Goal: Navigation & Orientation: Find specific page/section

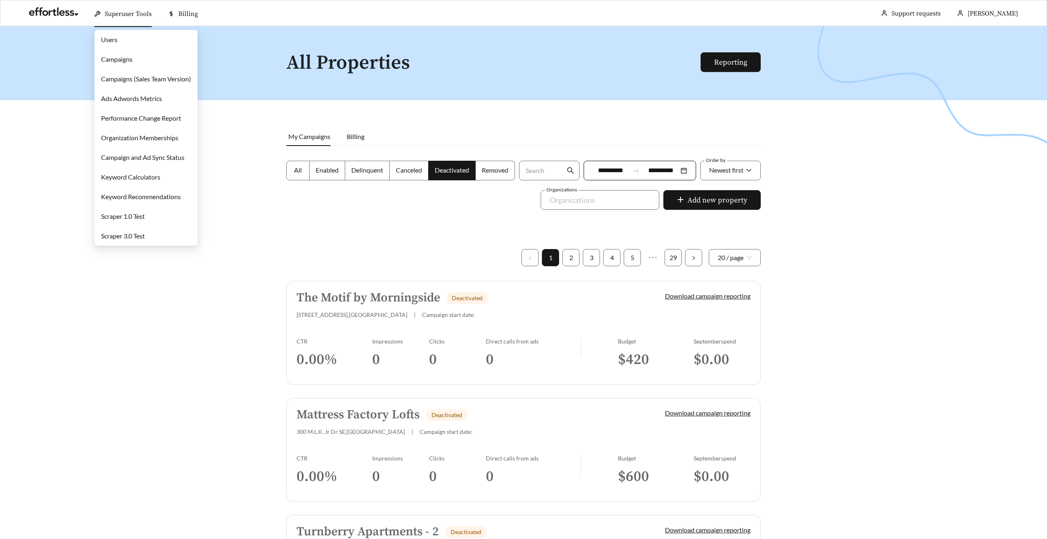
click at [121, 55] on link "Campaigns" at bounding box center [116, 59] width 31 height 8
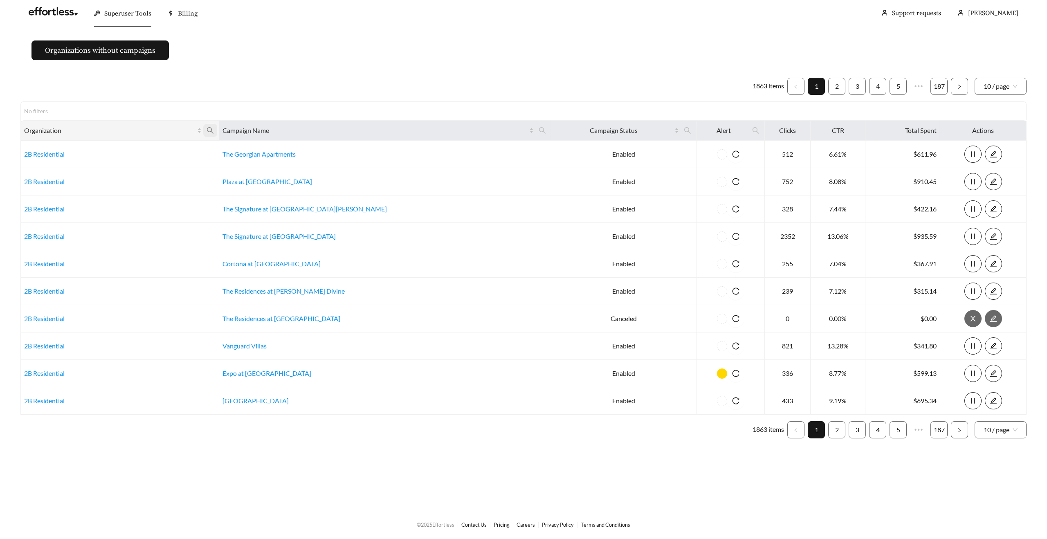
click at [213, 131] on icon "search" at bounding box center [210, 130] width 7 height 7
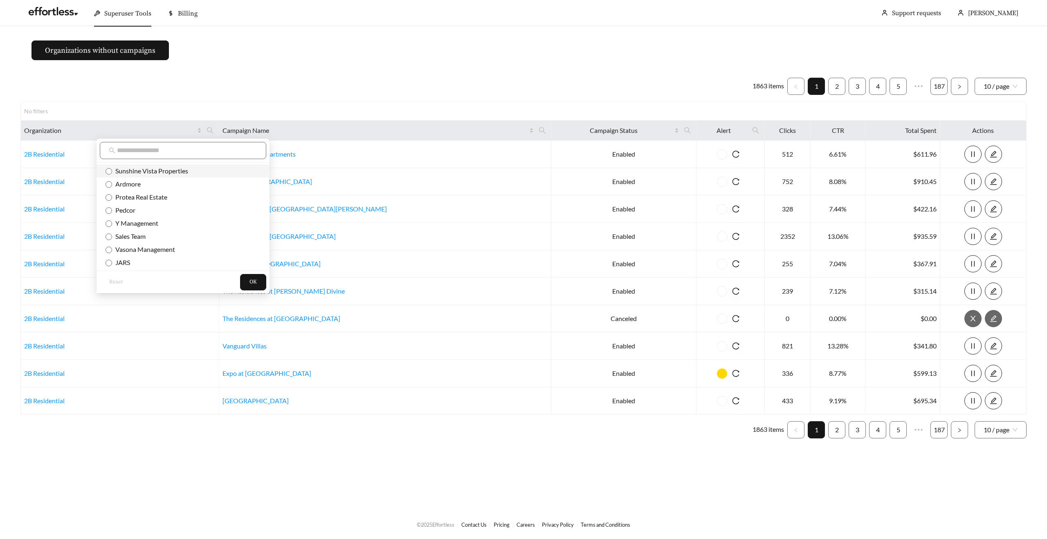
click at [161, 169] on span "Sunshine Vista Properties" at bounding box center [150, 171] width 76 height 8
click at [249, 280] on span "OK" at bounding box center [252, 282] width 7 height 8
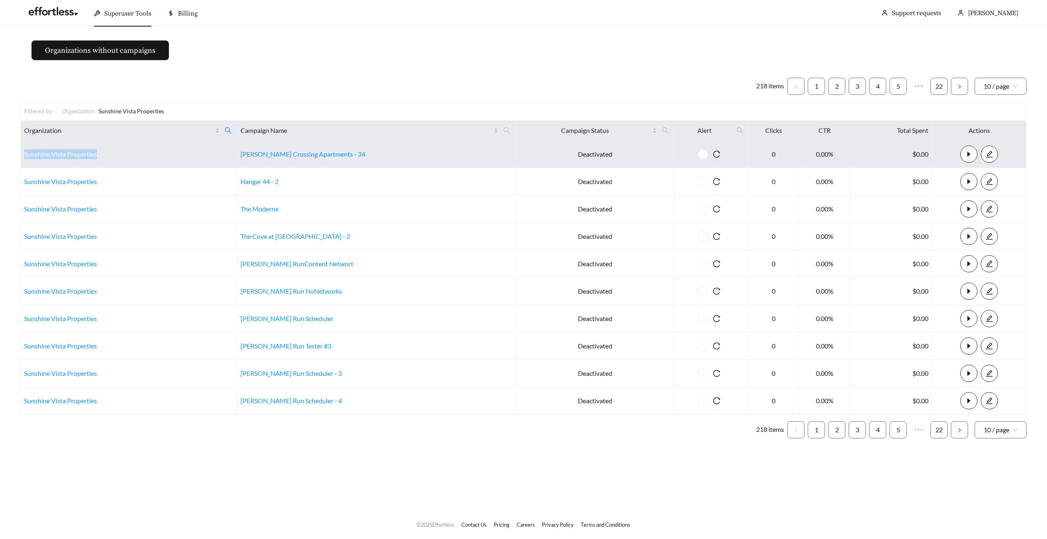
drag, startPoint x: 116, startPoint y: 152, endPoint x: 25, endPoint y: 150, distance: 90.8
click at [25, 150] on td "Sunshine Vista Properties" at bounding box center [129, 154] width 216 height 27
copy link "Sunshine Vista Properties"
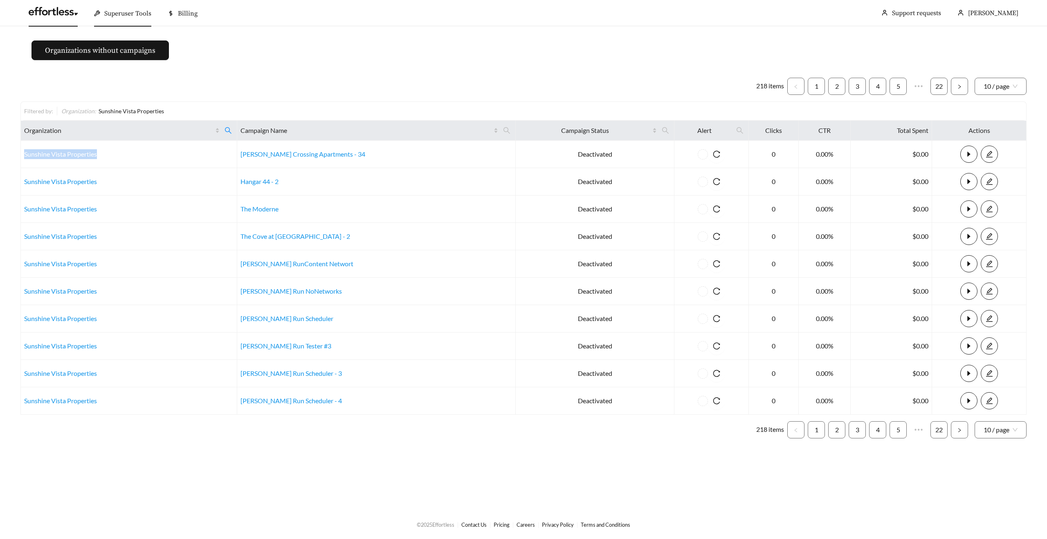
click at [57, 14] on link at bounding box center [53, 13] width 49 height 8
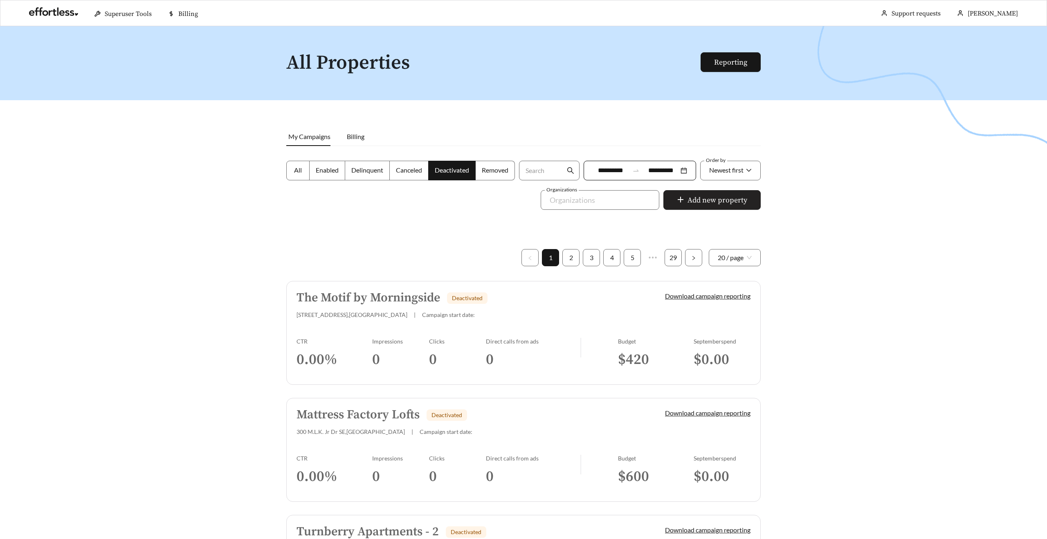
click at [719, 208] on button "Add new property" at bounding box center [711, 200] width 97 height 20
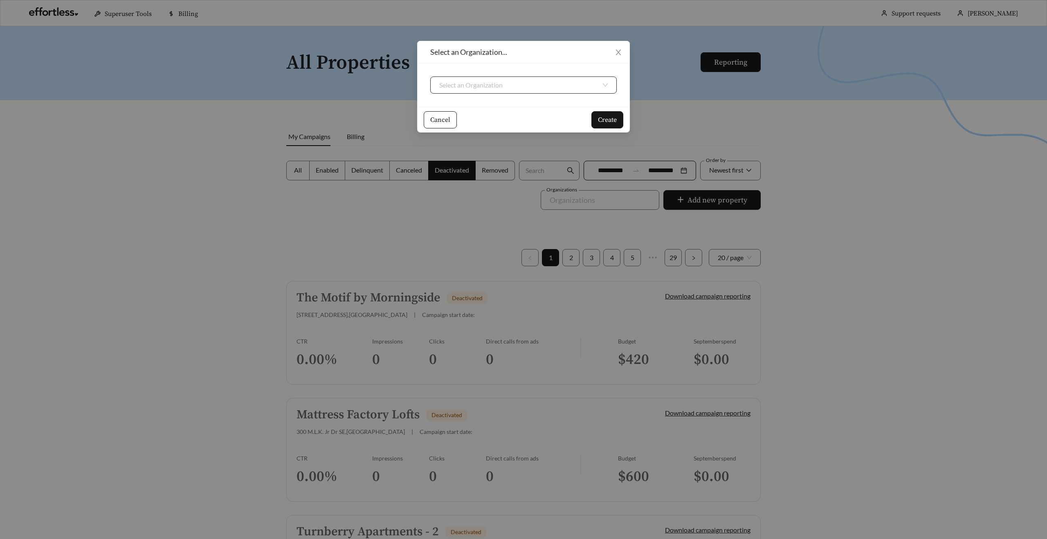
click at [528, 87] on input "search" at bounding box center [520, 85] width 162 height 16
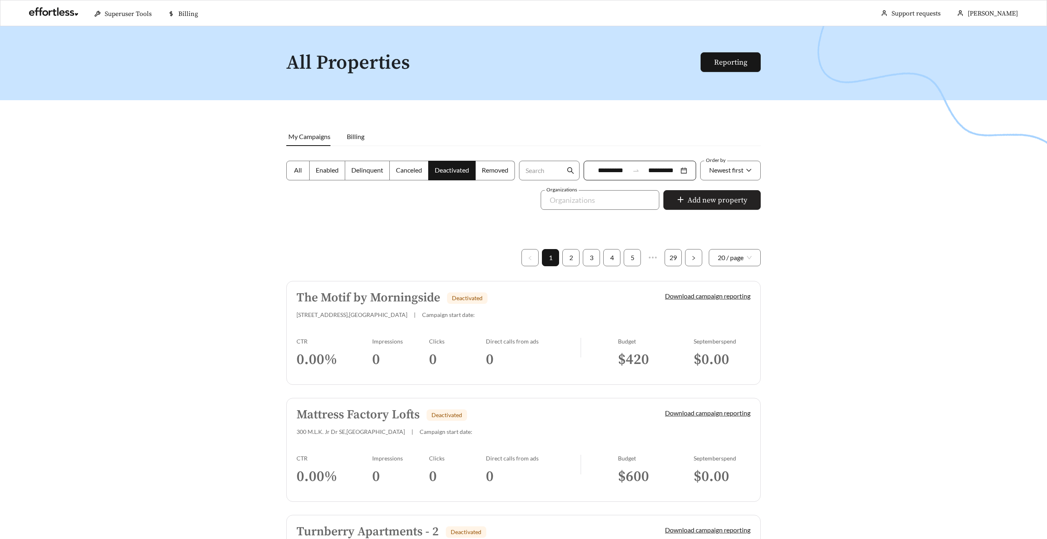
click at [703, 202] on span "Add new property" at bounding box center [717, 200] width 60 height 11
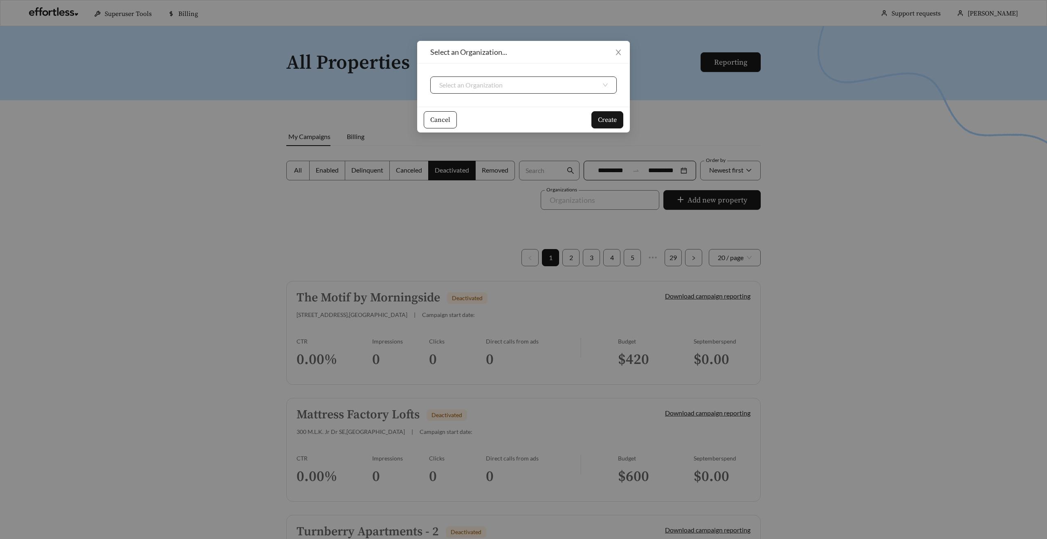
click at [464, 88] on input "search" at bounding box center [520, 85] width 162 height 16
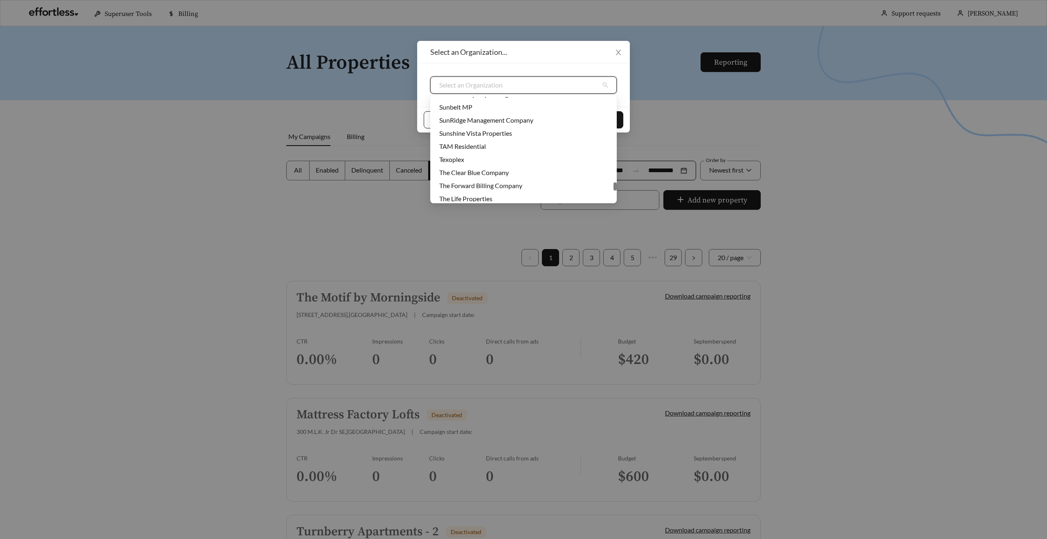
scroll to position [2231, 0]
click at [461, 123] on div "Sunshine Vista Properties" at bounding box center [523, 123] width 168 height 9
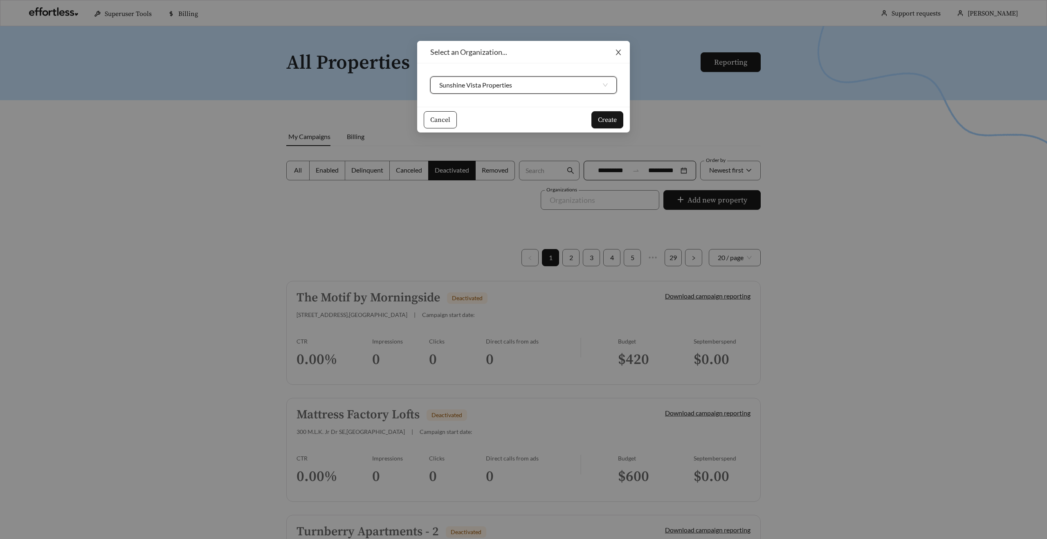
click at [619, 52] on icon "close" at bounding box center [618, 52] width 5 height 5
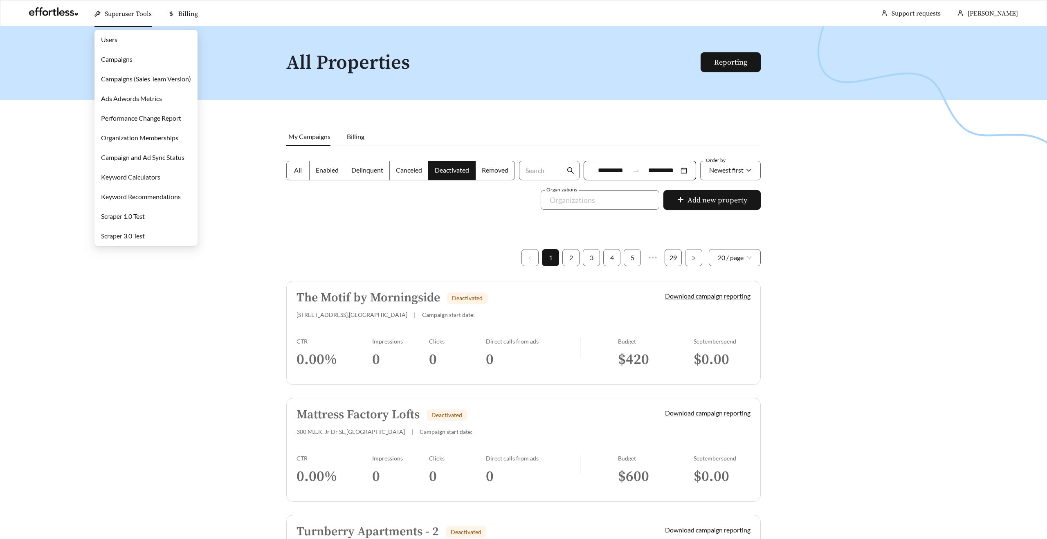
click at [132, 56] on link "Campaigns" at bounding box center [116, 59] width 31 height 8
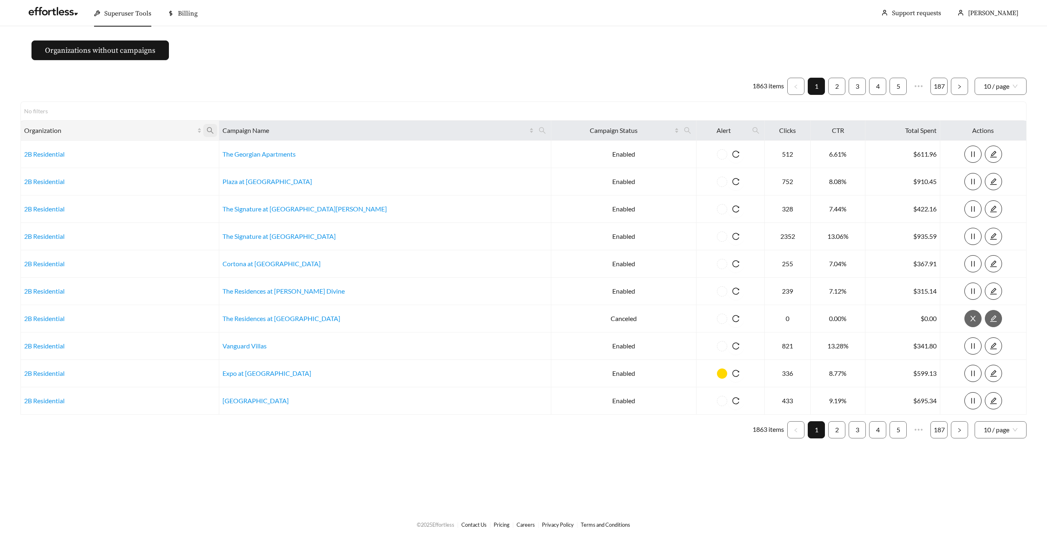
click at [214, 130] on icon "search" at bounding box center [209, 130] width 7 height 7
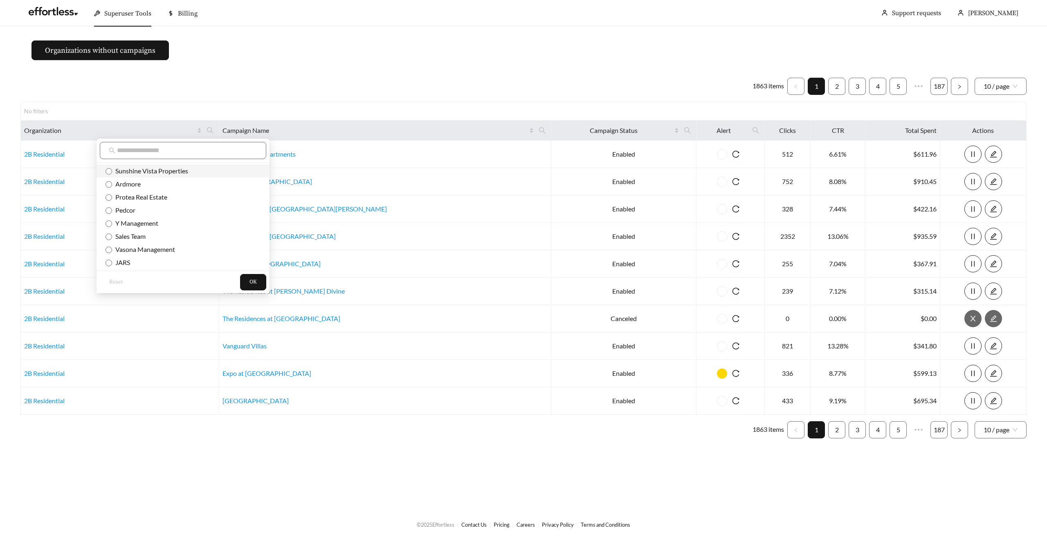
click at [164, 171] on span "Sunshine Vista Properties" at bounding box center [150, 171] width 76 height 8
click at [249, 283] on span "OK" at bounding box center [252, 282] width 7 height 8
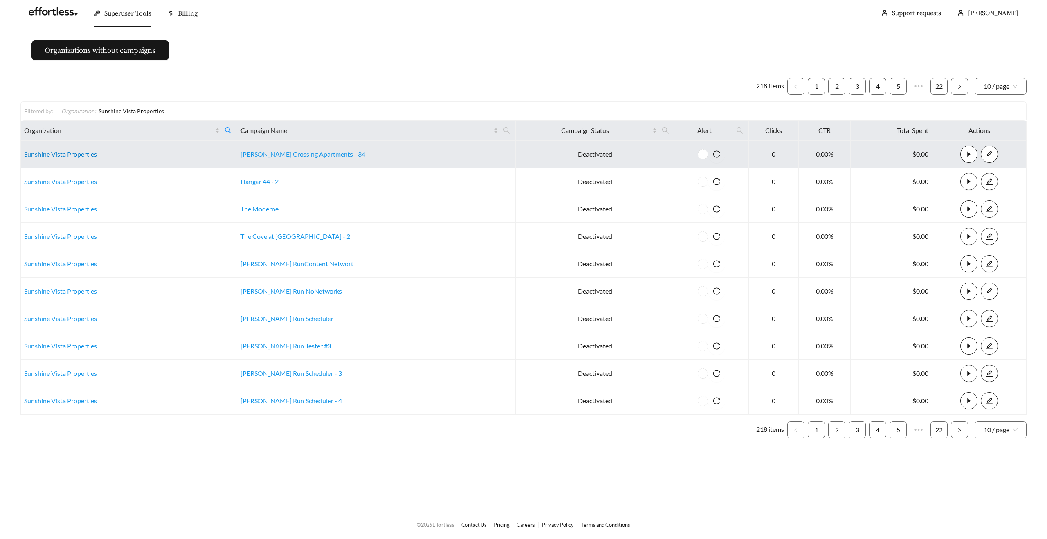
click at [64, 152] on link "Sunshine Vista Properties" at bounding box center [60, 154] width 73 height 8
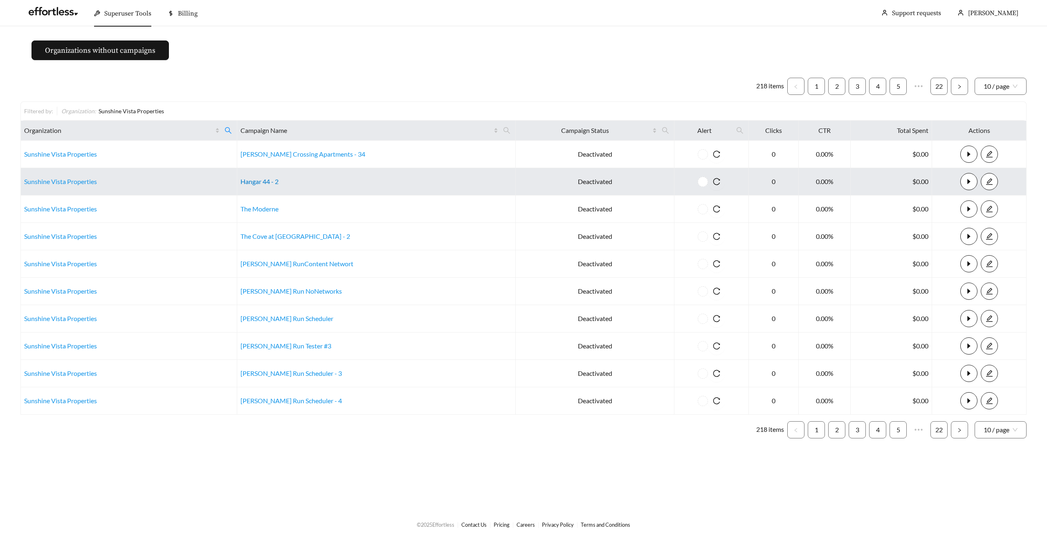
click at [261, 182] on link "Hangar 44 - 2" at bounding box center [259, 181] width 38 height 8
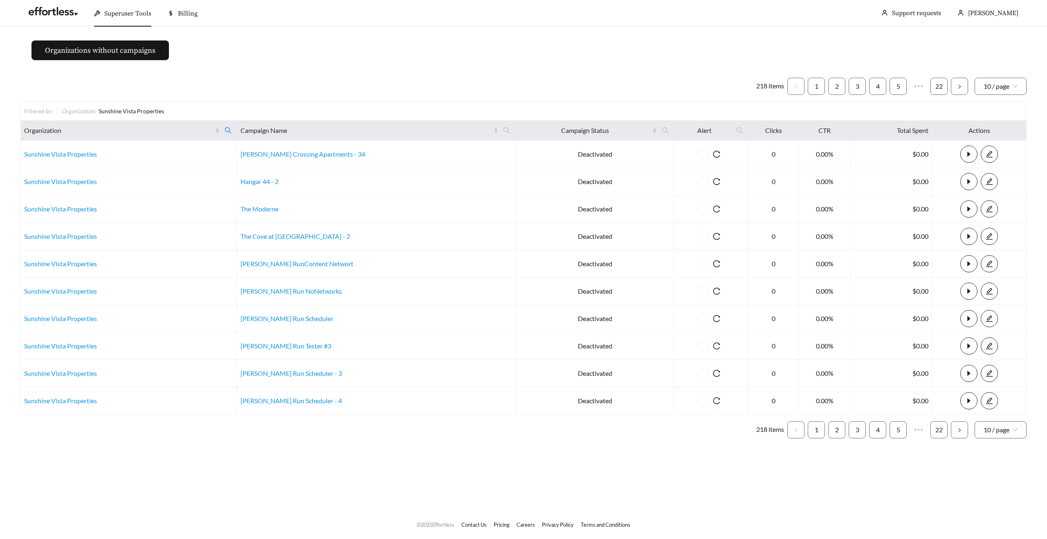
click at [602, 59] on main "Organizations without campaigns 218 items 1 2 3 4 5 ••• 22 10 / page Filtered b…" at bounding box center [523, 267] width 1047 height 483
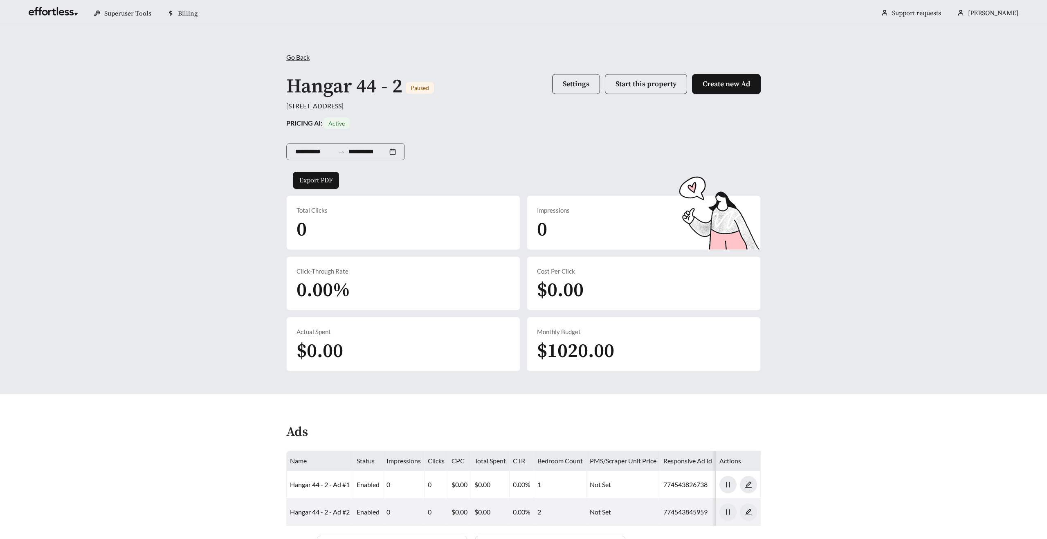
click at [416, 92] on span "Paused" at bounding box center [420, 87] width 28 height 11
click at [415, 87] on span "Paused" at bounding box center [420, 87] width 18 height 7
click at [445, 125] on div "PRICING AI: Active" at bounding box center [523, 122] width 474 height 11
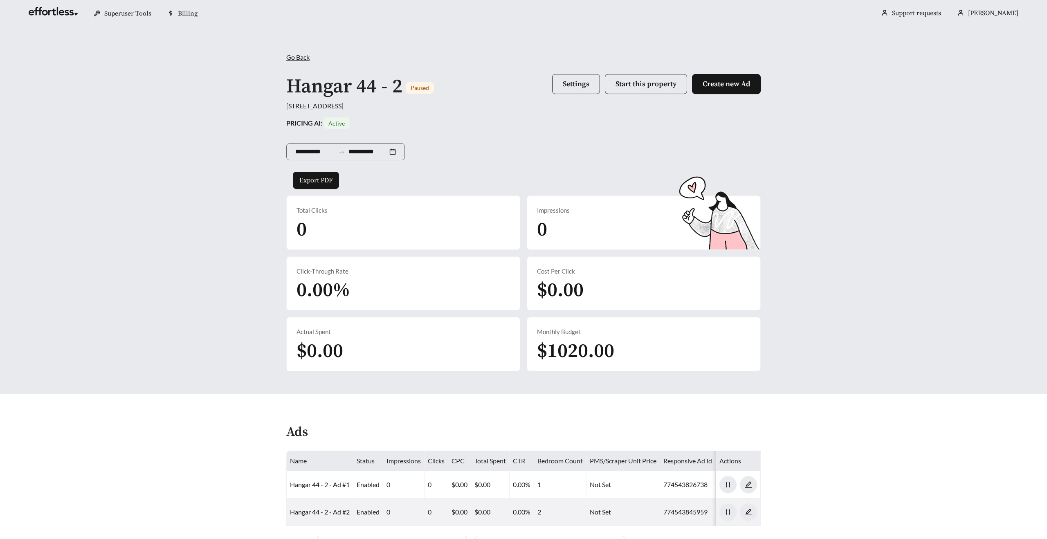
click at [416, 79] on div "Hangar 44 - 2 Paused" at bounding box center [360, 86] width 148 height 25
click at [416, 83] on span "Paused" at bounding box center [420, 87] width 28 height 11
click at [439, 105] on div "1000 N 44th St, Phoenix, AZ 85008, USA" at bounding box center [523, 106] width 474 height 10
click at [408, 89] on span "Paused" at bounding box center [420, 87] width 28 height 11
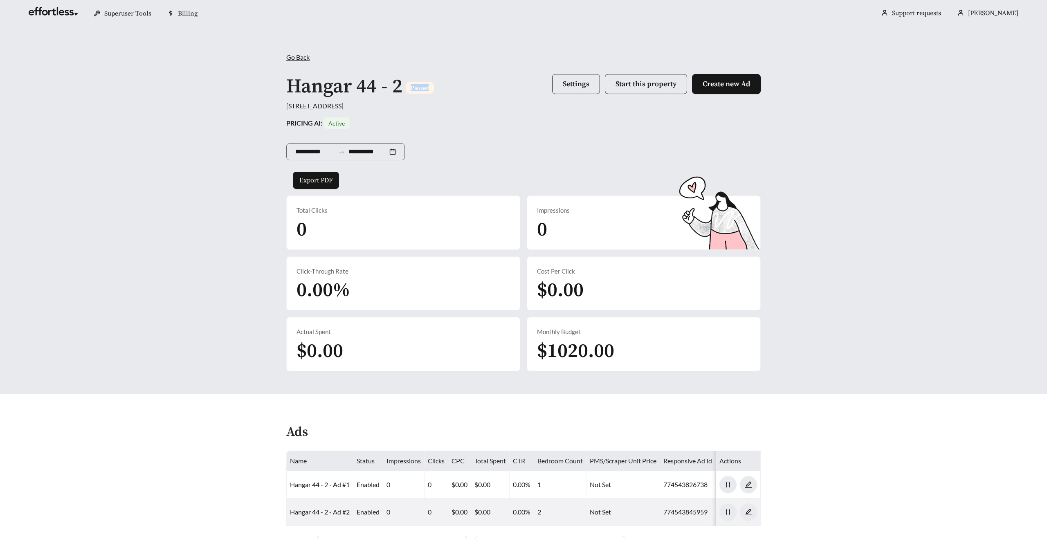
click at [408, 89] on span "Paused" at bounding box center [420, 87] width 28 height 11
click at [421, 111] on div "**********" at bounding box center [523, 211] width 491 height 319
click at [571, 84] on span "Settings" at bounding box center [576, 83] width 27 height 9
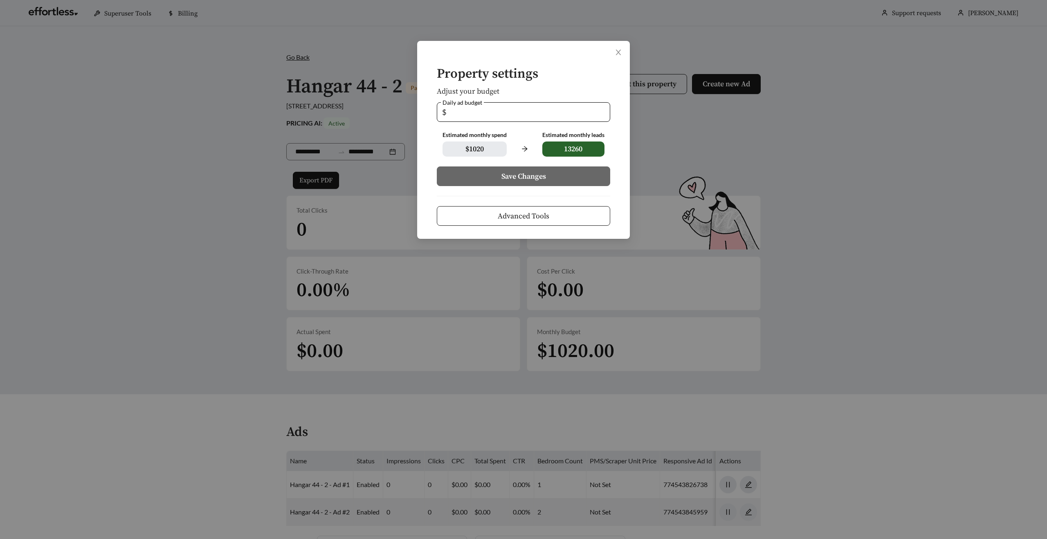
click at [504, 215] on span "Advanced Tools" at bounding box center [524, 216] width 52 height 11
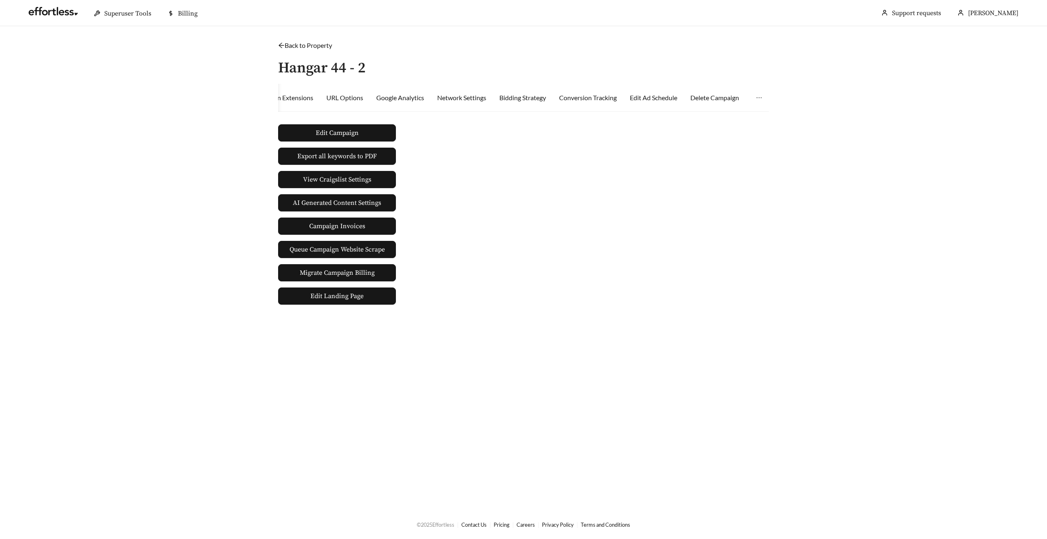
click at [286, 44] on link "Back to Property" at bounding box center [305, 45] width 54 height 8
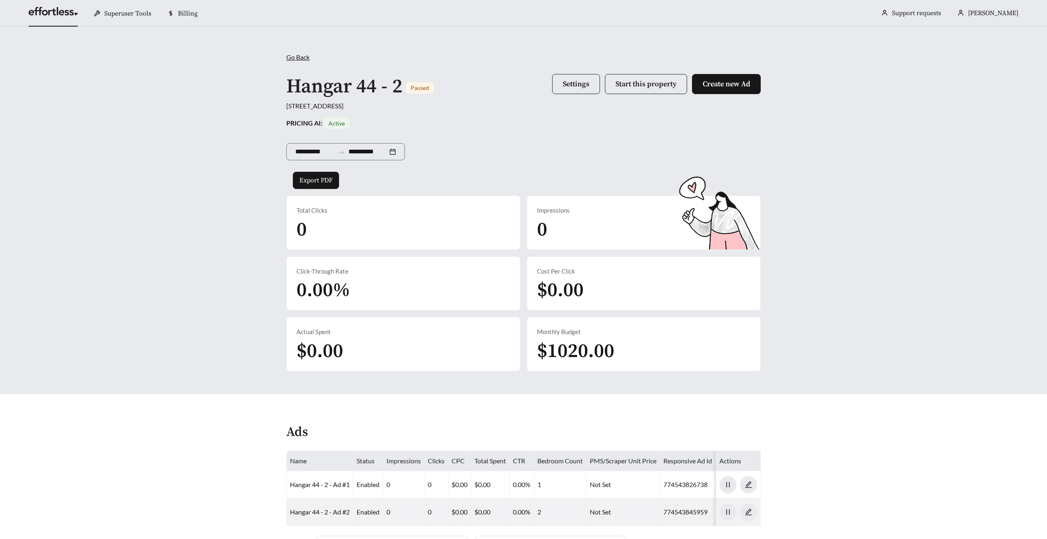
click at [53, 15] on link at bounding box center [53, 13] width 49 height 8
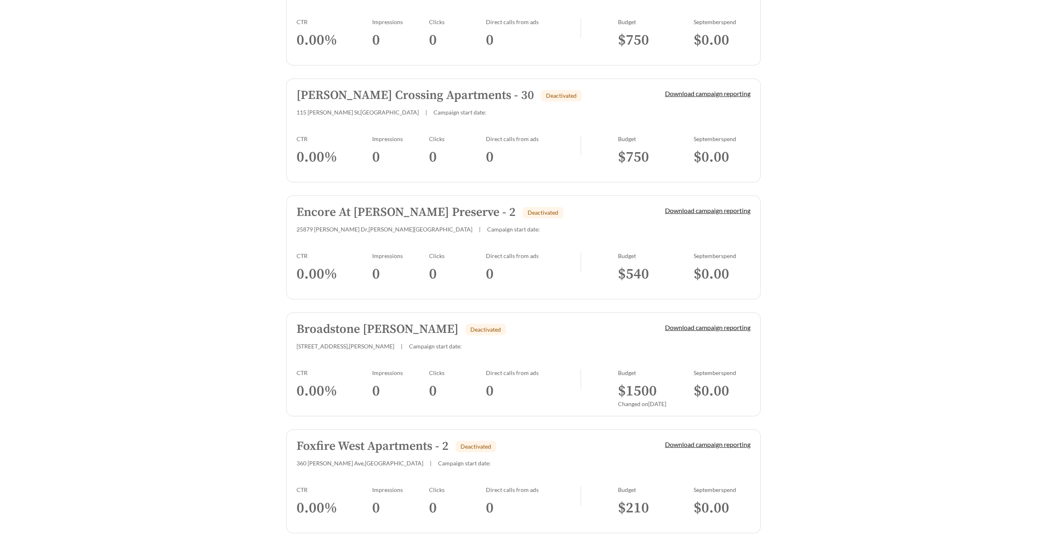
scroll to position [2142, 0]
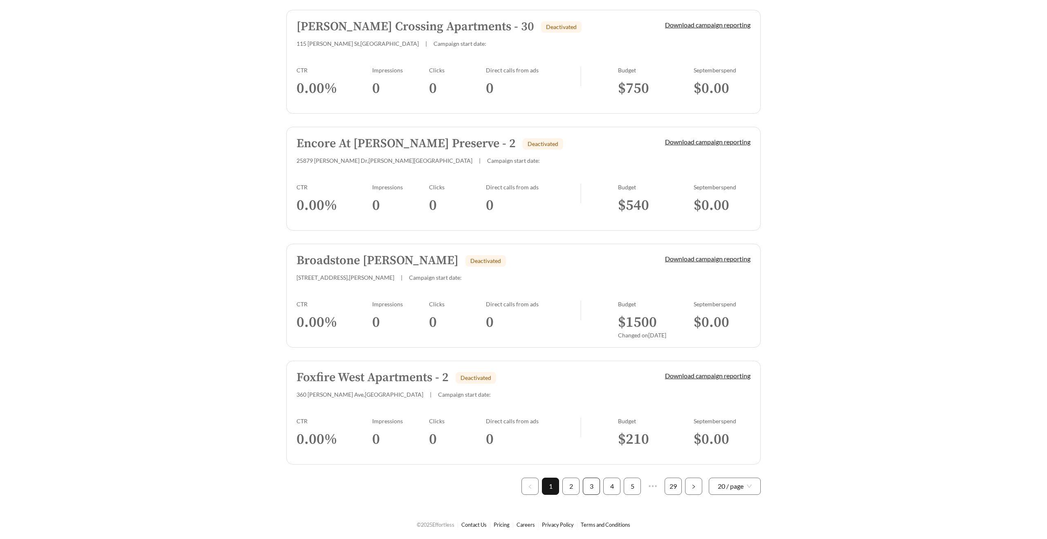
click at [595, 490] on link "3" at bounding box center [591, 486] width 16 height 16
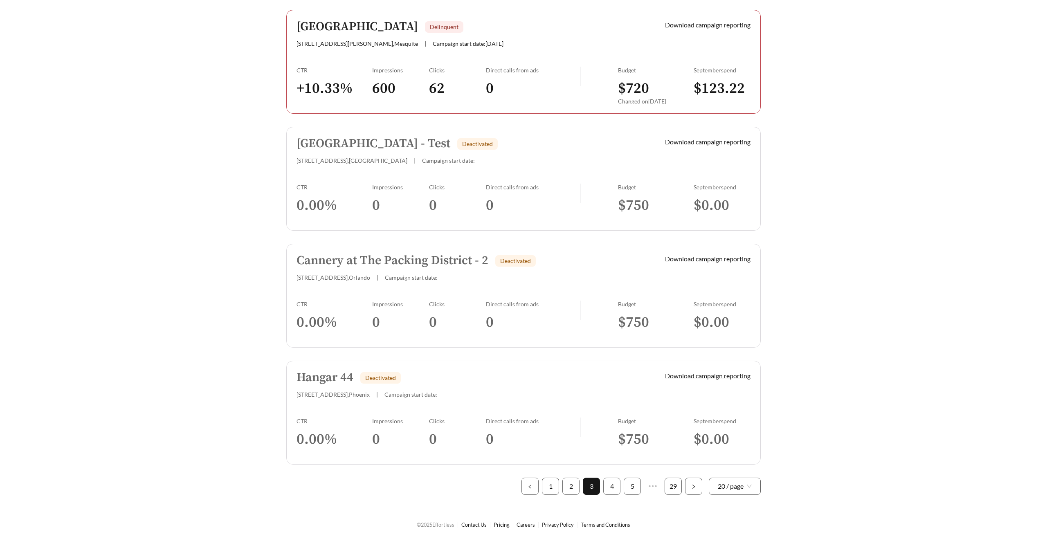
click at [629, 489] on link "5" at bounding box center [632, 486] width 16 height 16
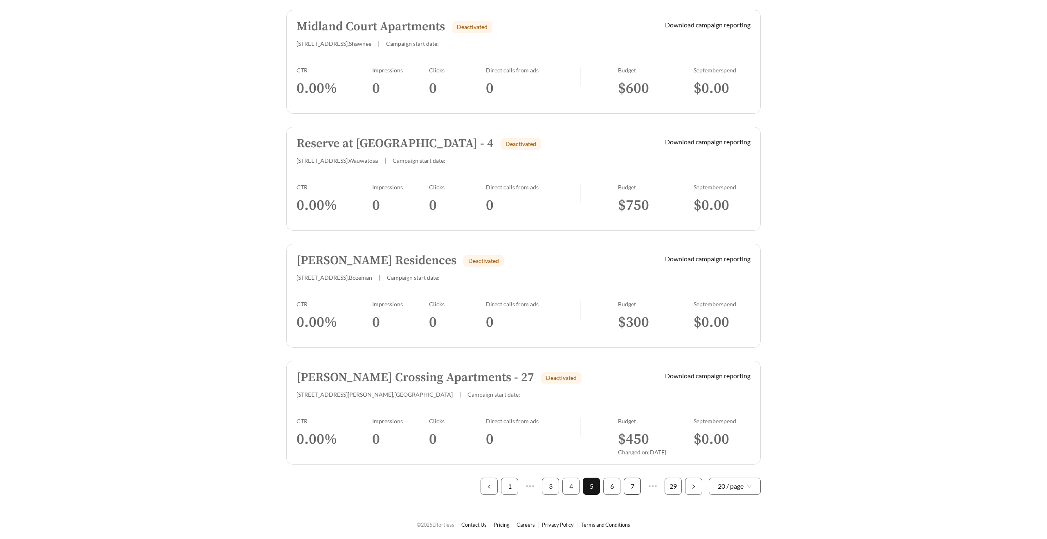
click at [628, 487] on link "7" at bounding box center [632, 486] width 16 height 16
